Goal: Task Accomplishment & Management: Use online tool/utility

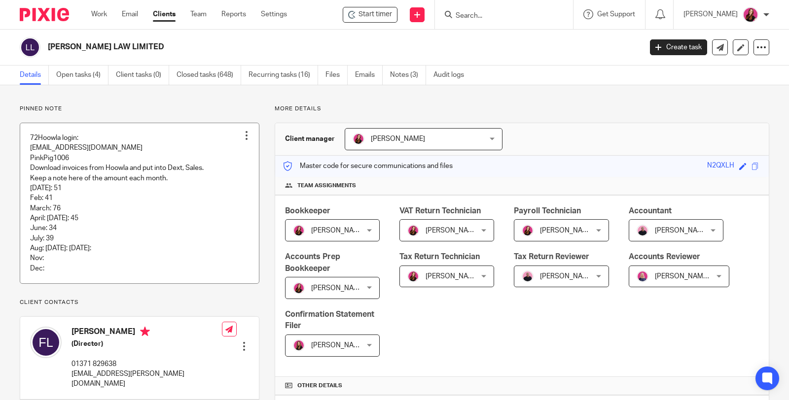
click at [245, 138] on div at bounding box center [247, 136] width 10 height 10
click at [228, 173] on span "Edit note" at bounding box center [227, 174] width 28 height 7
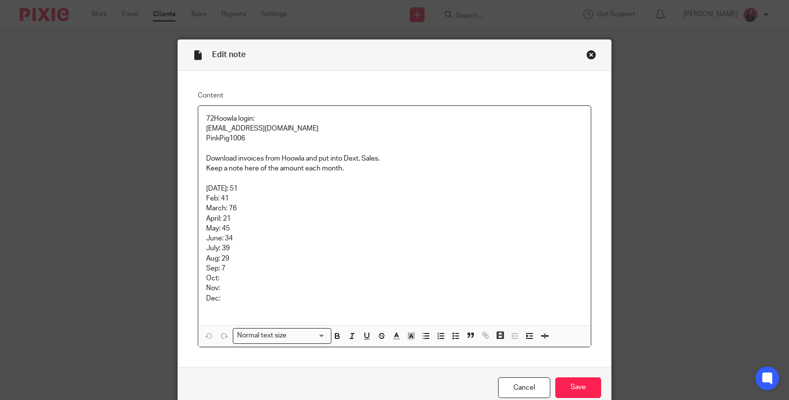
drag, startPoint x: 226, startPoint y: 270, endPoint x: 253, endPoint y: 265, distance: 27.6
click at [227, 270] on p "Sep: 7" at bounding box center [394, 269] width 377 height 10
click at [568, 388] on input "Save" at bounding box center [578, 388] width 46 height 21
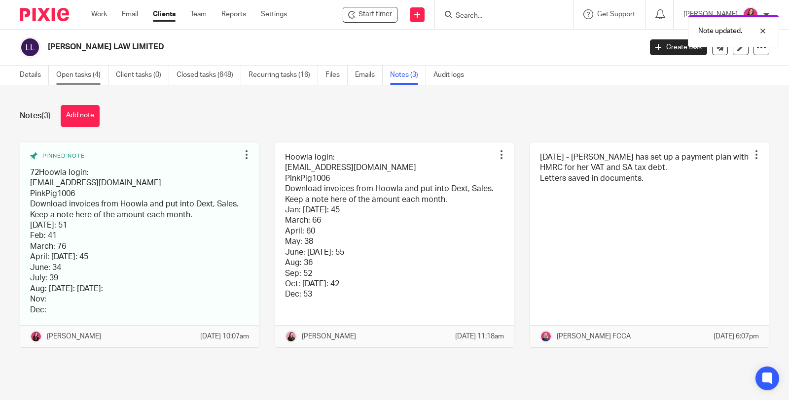
click at [85, 72] on link "Open tasks (4)" at bounding box center [82, 75] width 52 height 19
click at [95, 73] on link "Open tasks (4)" at bounding box center [82, 75] width 52 height 19
click at [80, 74] on link "Open tasks (4)" at bounding box center [82, 75] width 52 height 19
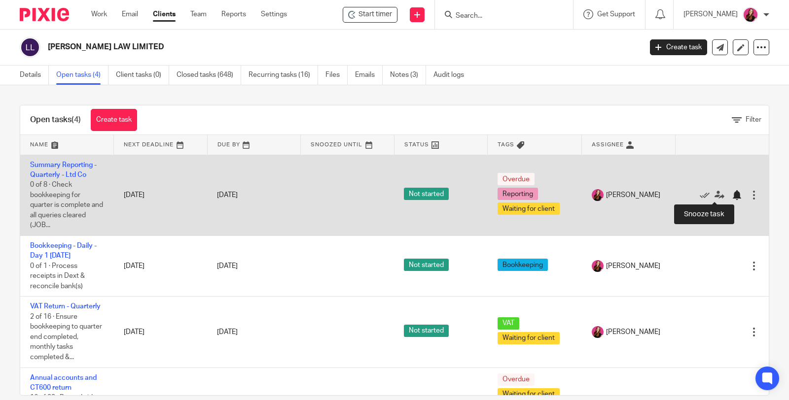
click at [732, 195] on div at bounding box center [737, 195] width 10 height 10
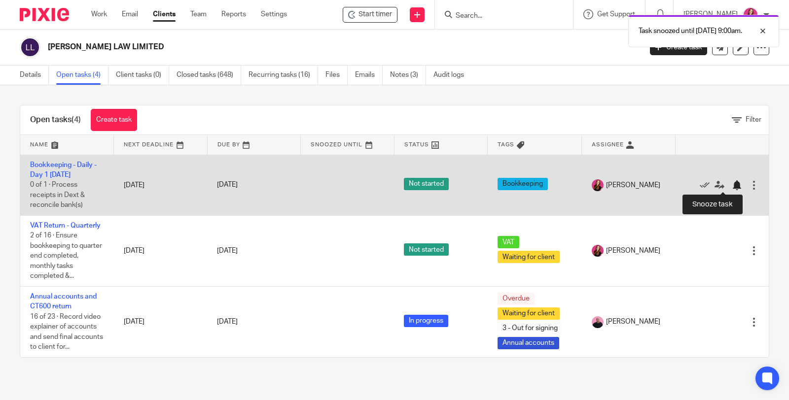
click at [732, 183] on div at bounding box center [737, 185] width 10 height 10
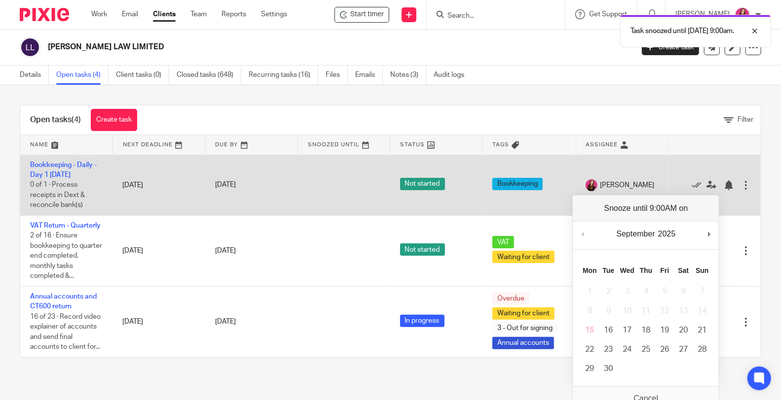
click at [464, 202] on td "Not started" at bounding box center [436, 185] width 92 height 61
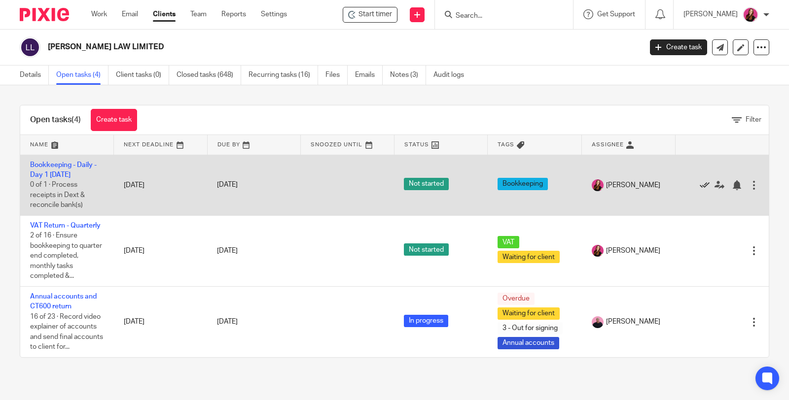
click at [700, 185] on icon at bounding box center [705, 185] width 10 height 10
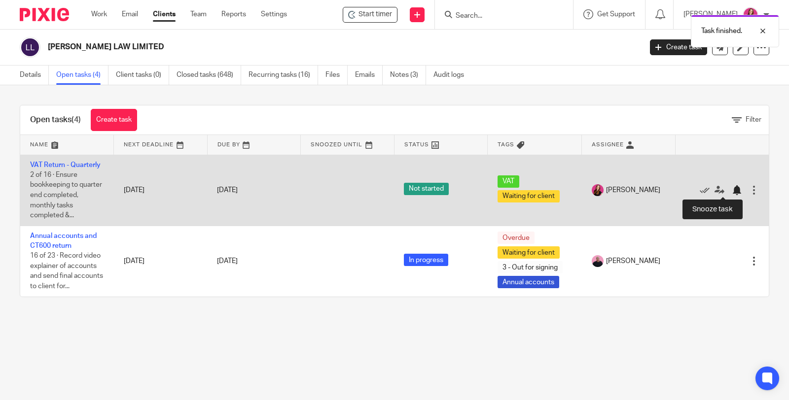
click at [732, 190] on div at bounding box center [737, 190] width 10 height 10
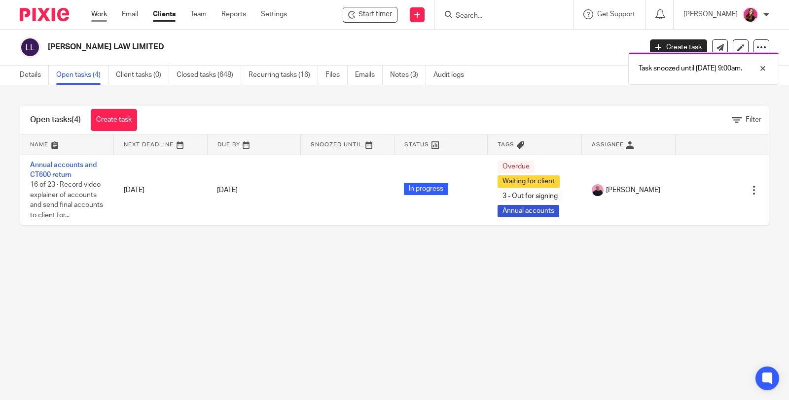
click at [100, 18] on link "Work" at bounding box center [99, 14] width 16 height 10
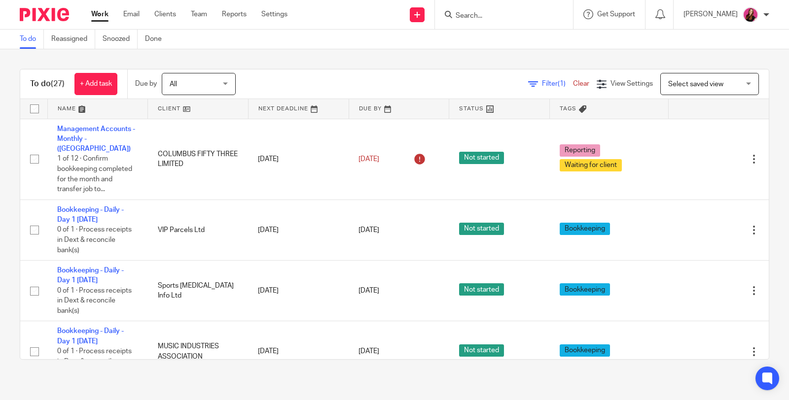
click at [504, 16] on input "Search" at bounding box center [499, 16] width 89 height 9
type input "fitness"
click at [489, 13] on input "fitness" at bounding box center [499, 16] width 89 height 9
click at [504, 20] on input "fitness" at bounding box center [499, 16] width 89 height 9
click button "submit" at bounding box center [0, 0] width 0 height 0
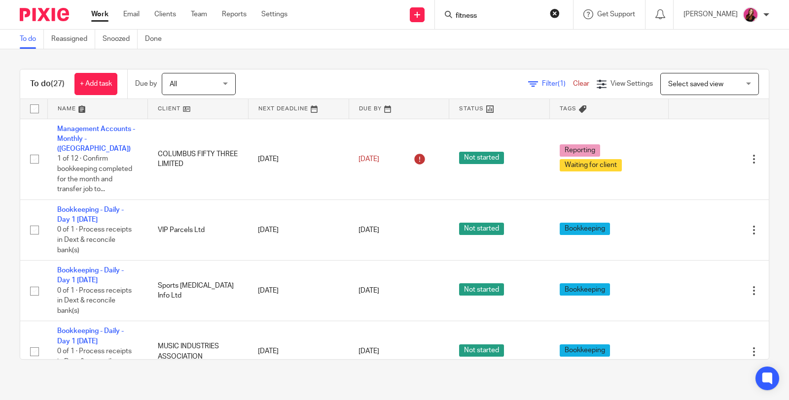
click at [500, 16] on input "fitness" at bounding box center [499, 16] width 89 height 9
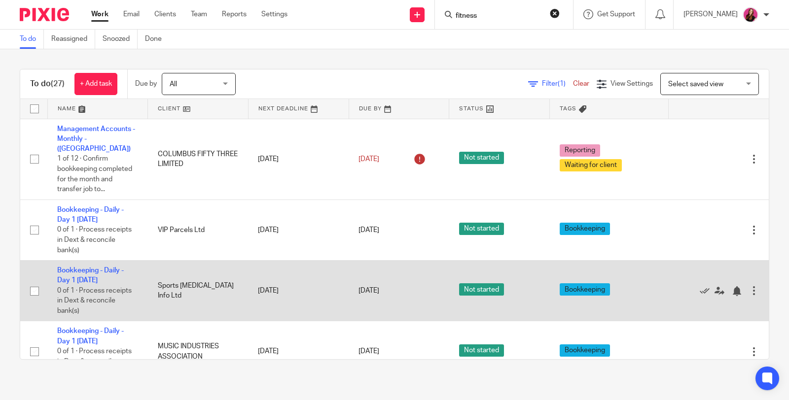
scroll to position [109, 0]
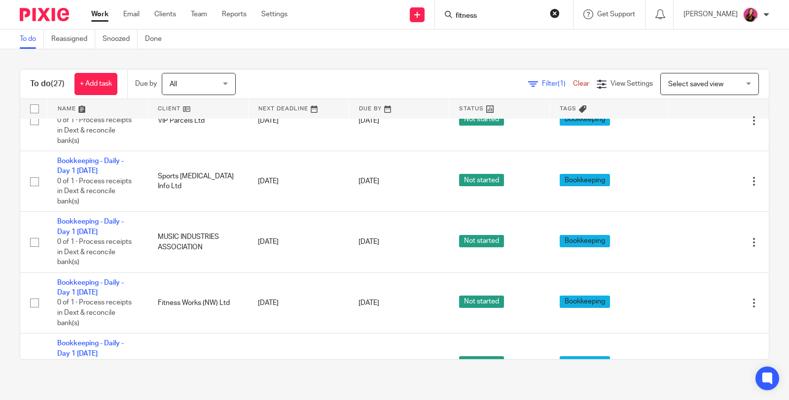
click at [560, 15] on button "reset" at bounding box center [555, 13] width 10 height 10
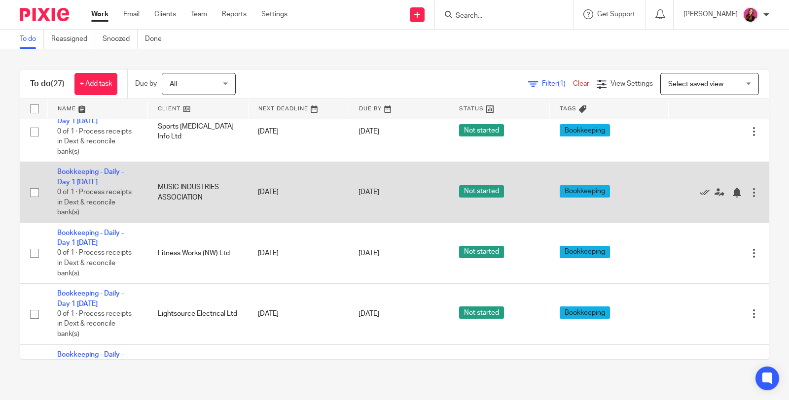
scroll to position [219, 0]
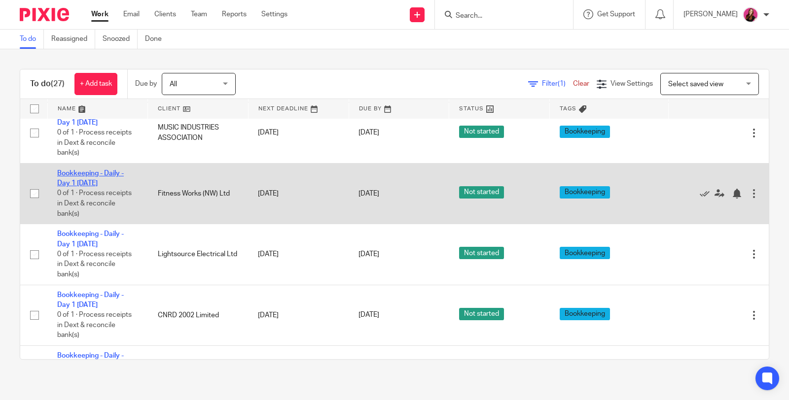
click at [115, 170] on link "Bookkeeping - Daily - Day 1 [DATE]" at bounding box center [90, 178] width 67 height 17
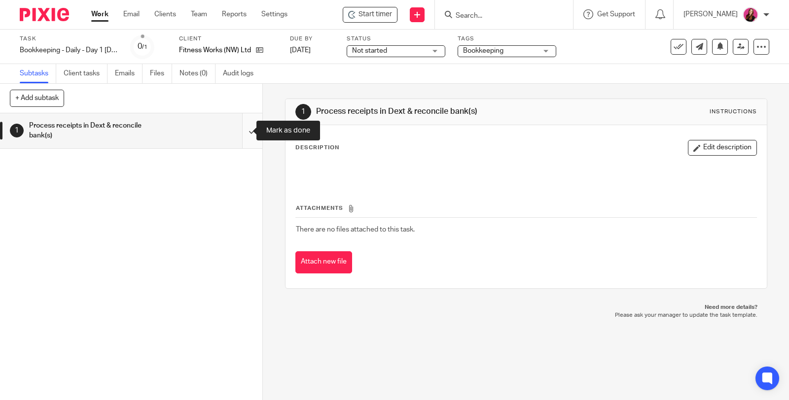
click at [241, 130] on input "submit" at bounding box center [131, 130] width 262 height 35
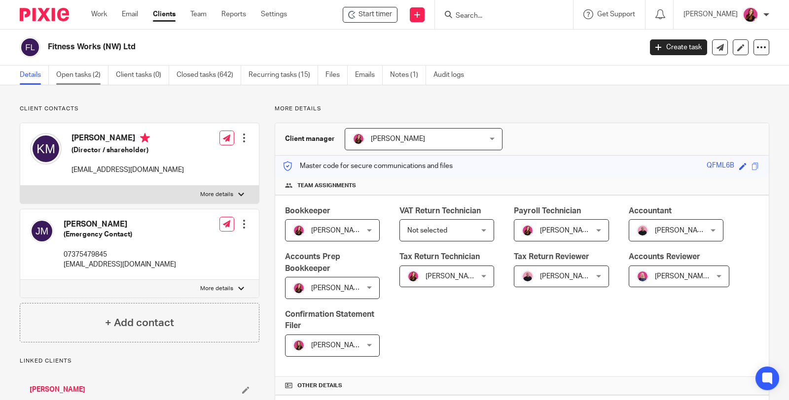
click at [75, 74] on link "Open tasks (2)" at bounding box center [82, 75] width 52 height 19
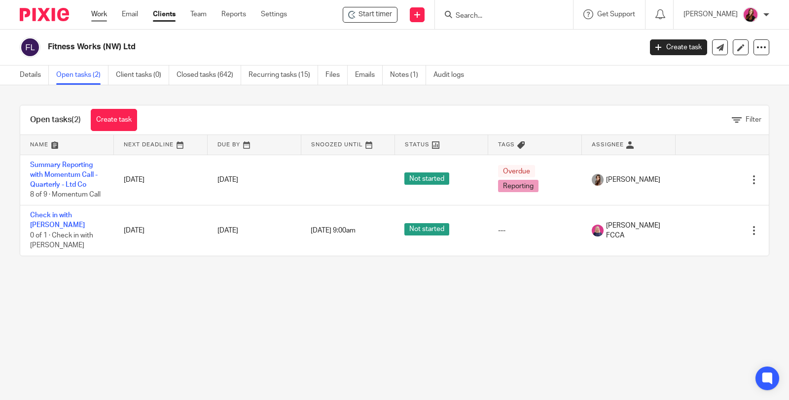
click at [102, 18] on link "Work" at bounding box center [99, 14] width 16 height 10
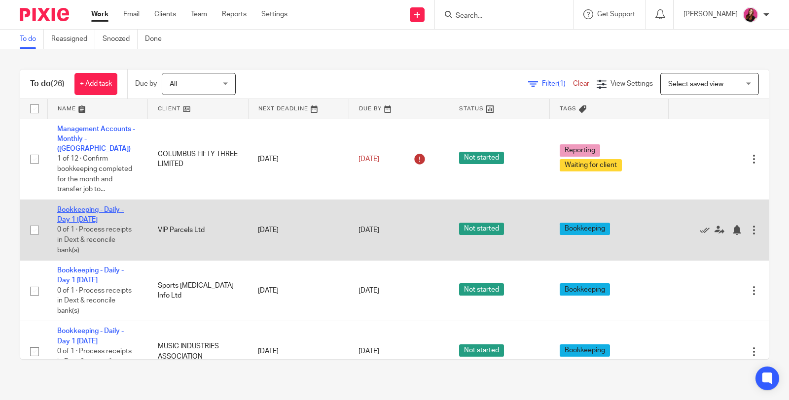
drag, startPoint x: 111, startPoint y: 199, endPoint x: 157, endPoint y: 162, distance: 58.9
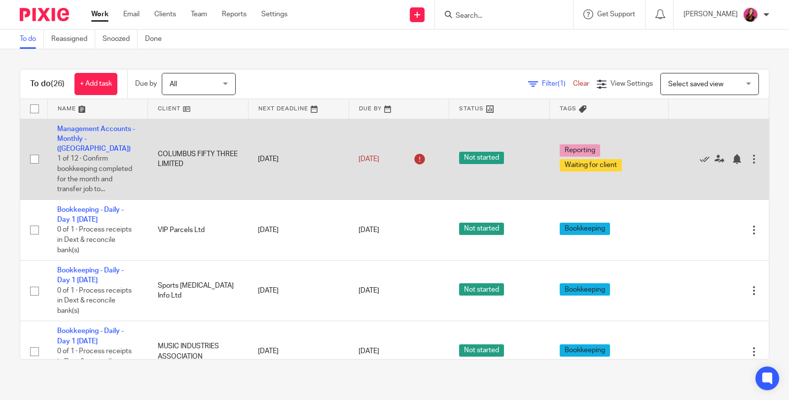
click at [111, 207] on link "Bookkeeping - Daily - Day 1 [DATE]" at bounding box center [90, 215] width 67 height 17
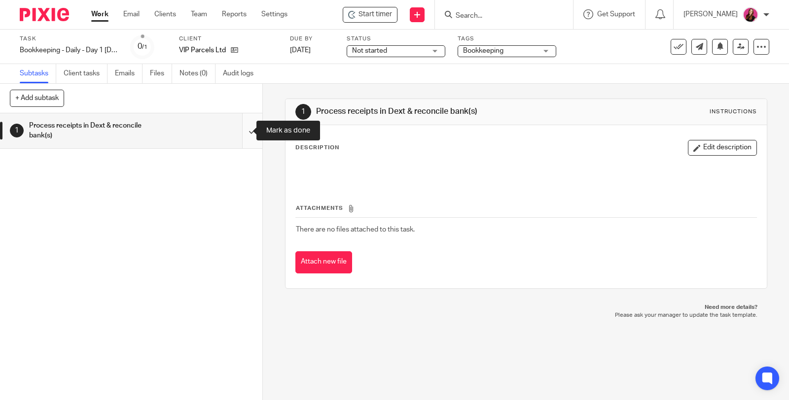
click at [242, 129] on input "submit" at bounding box center [131, 130] width 262 height 35
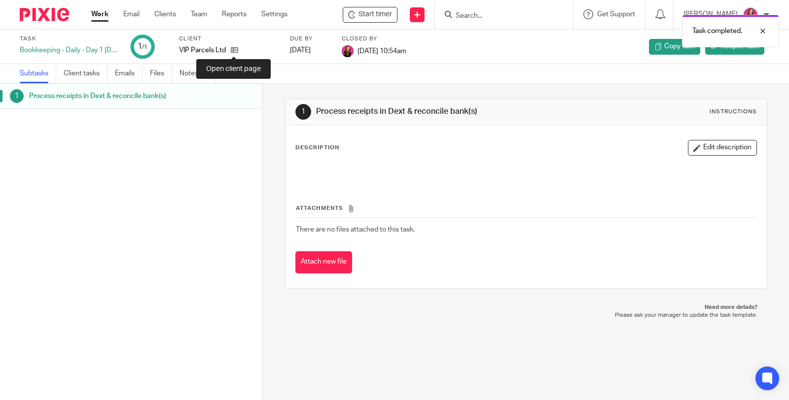
click at [235, 49] on icon at bounding box center [234, 49] width 7 height 7
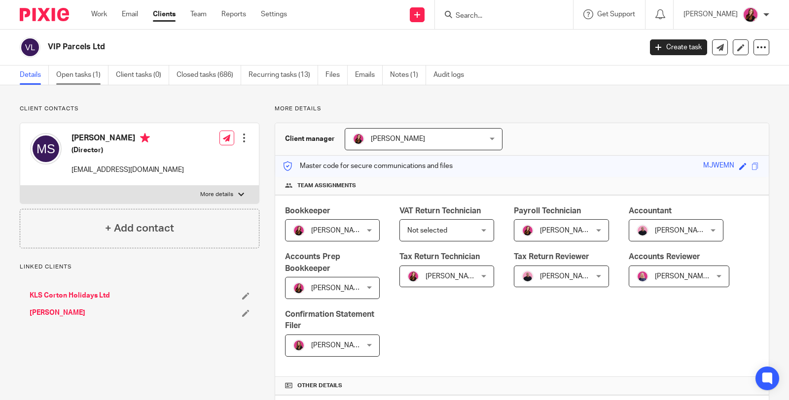
click at [87, 77] on link "Open tasks (1)" at bounding box center [82, 75] width 52 height 19
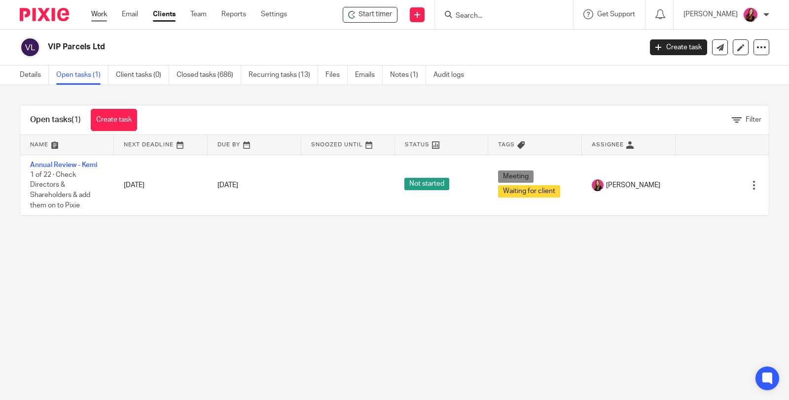
click at [99, 19] on link "Work" at bounding box center [99, 14] width 16 height 10
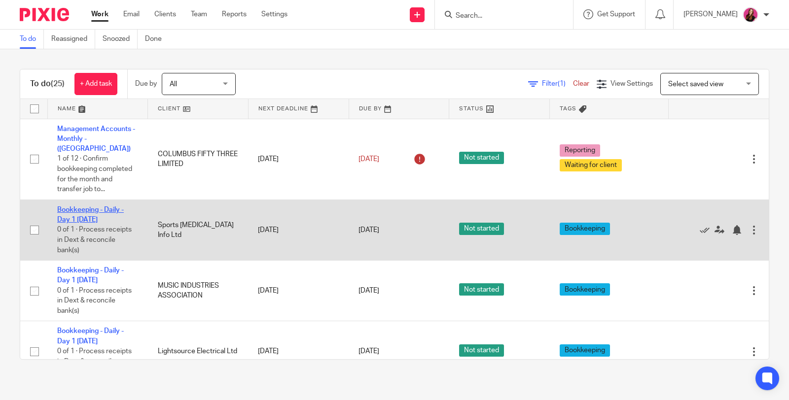
click at [96, 207] on link "Bookkeeping - Daily - Day 1 [DATE]" at bounding box center [90, 215] width 67 height 17
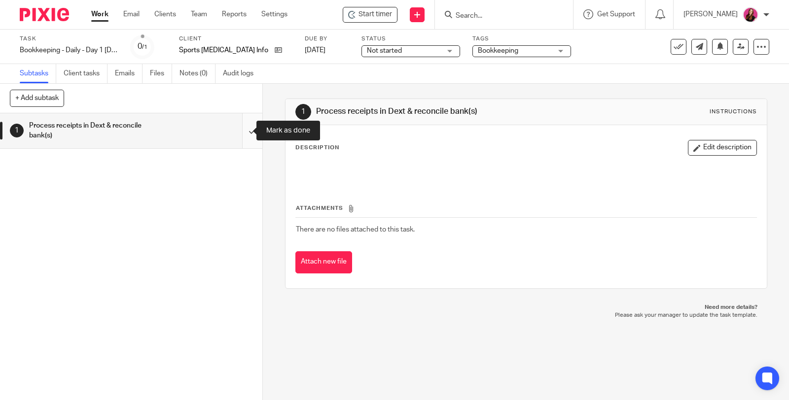
click at [243, 131] on input "submit" at bounding box center [131, 130] width 262 height 35
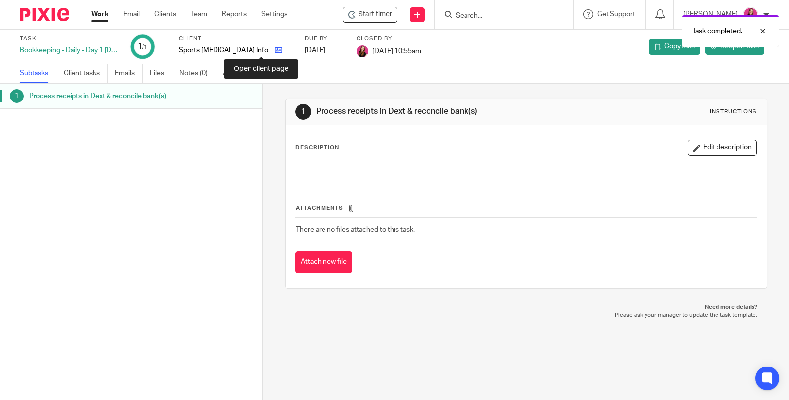
click at [275, 51] on icon at bounding box center [278, 49] width 7 height 7
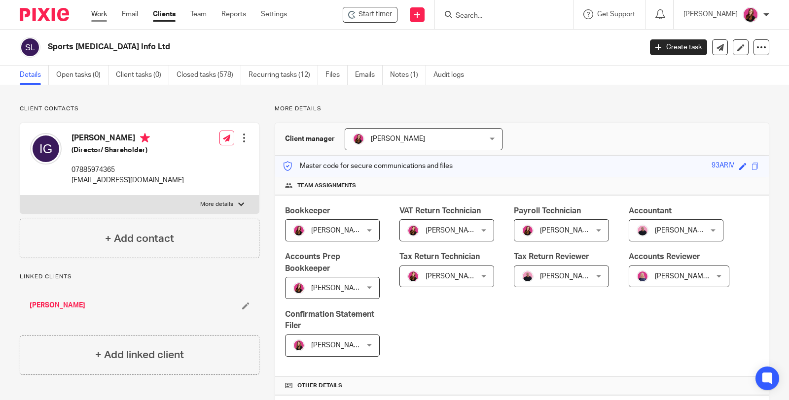
click at [97, 15] on link "Work" at bounding box center [99, 14] width 16 height 10
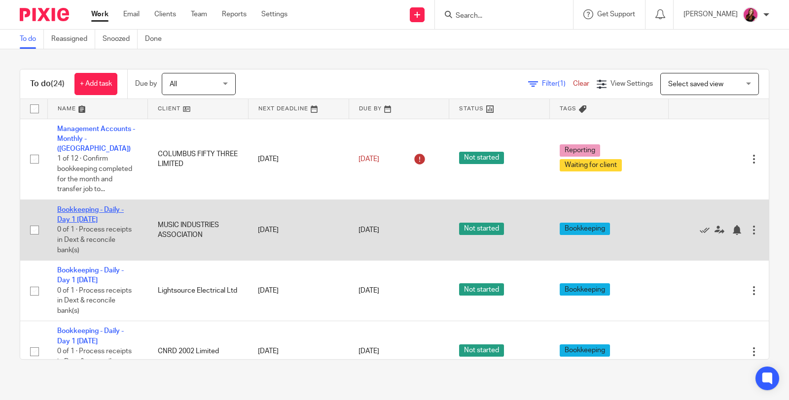
click at [103, 207] on link "Bookkeeping - Daily - Day 1 [DATE]" at bounding box center [90, 215] width 67 height 17
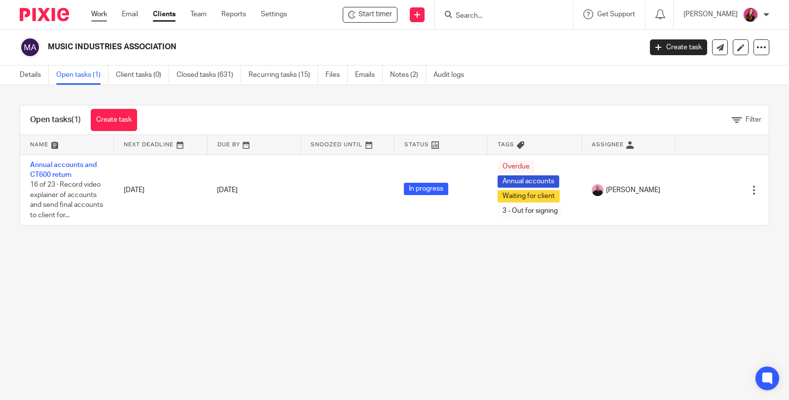
click at [97, 14] on link "Work" at bounding box center [99, 14] width 16 height 10
